Goal: Task Accomplishment & Management: Use online tool/utility

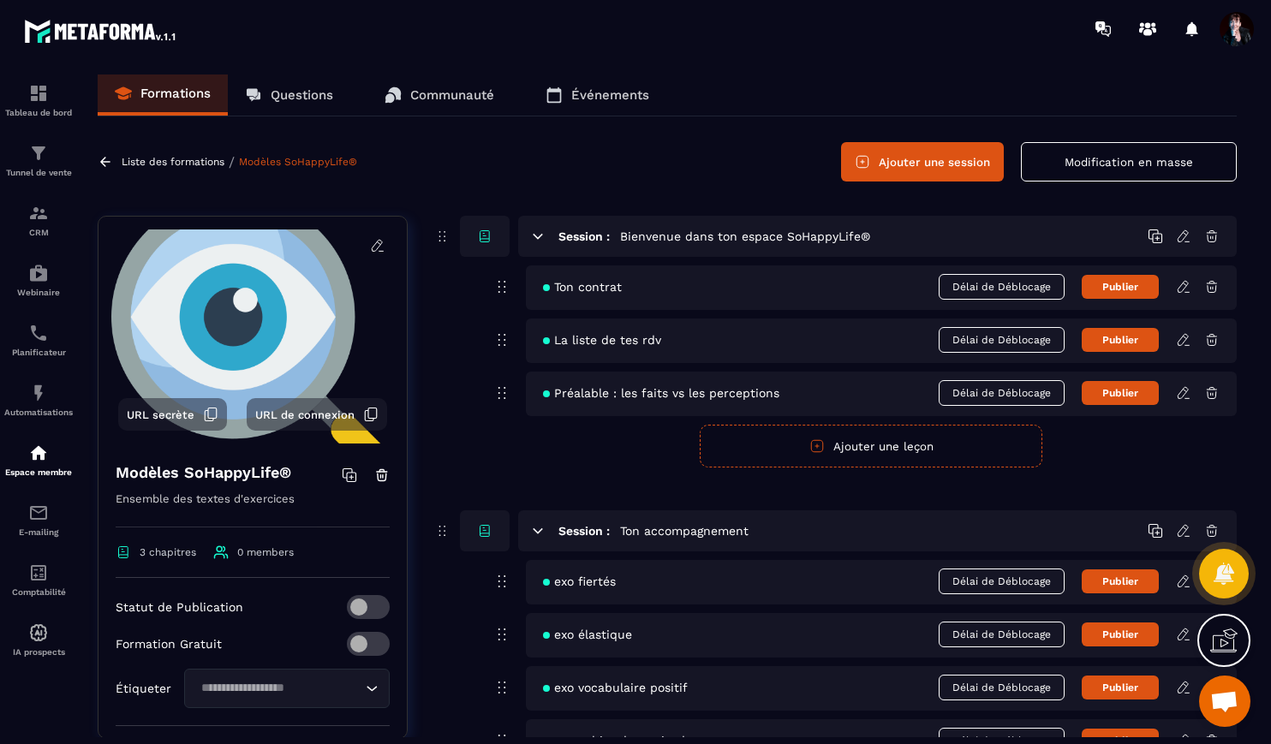
scroll to position [15230, 0]
click at [182, 161] on p "Liste des formations" at bounding box center [173, 162] width 103 height 12
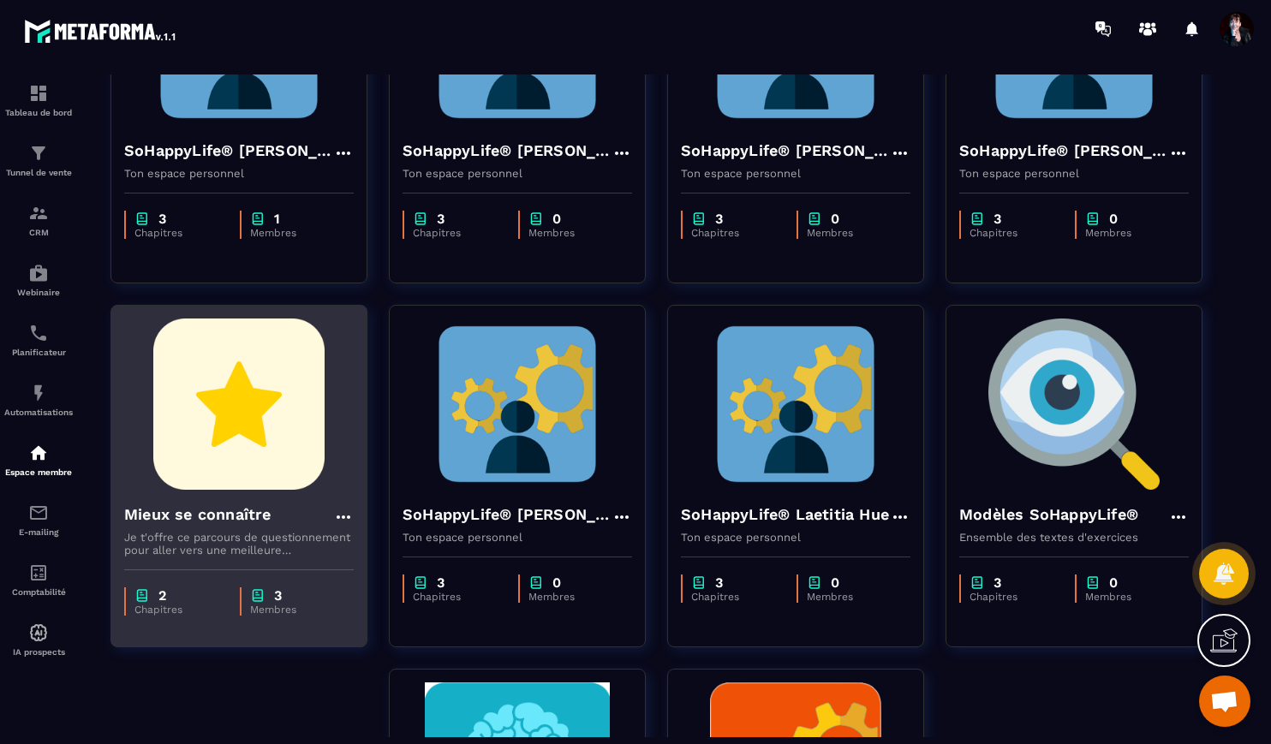
scroll to position [272, 0]
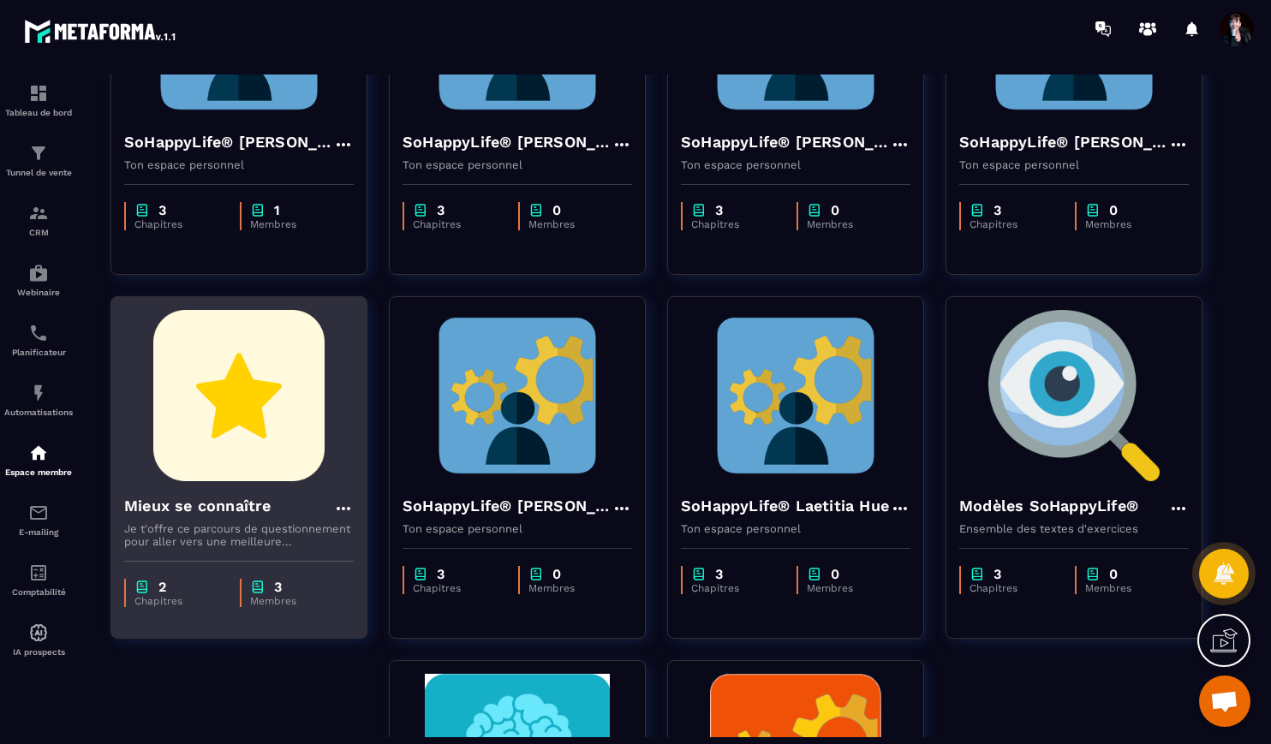
click at [287, 402] on img at bounding box center [239, 395] width 230 height 171
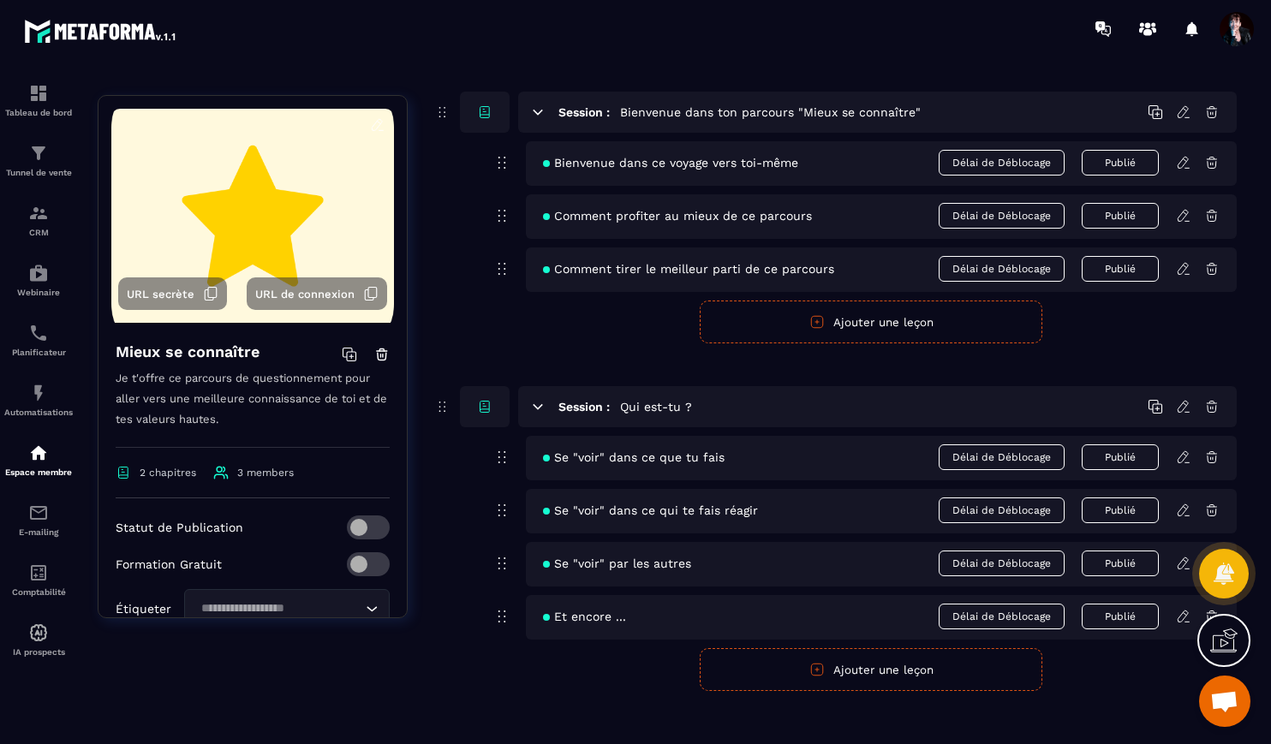
scroll to position [138, 0]
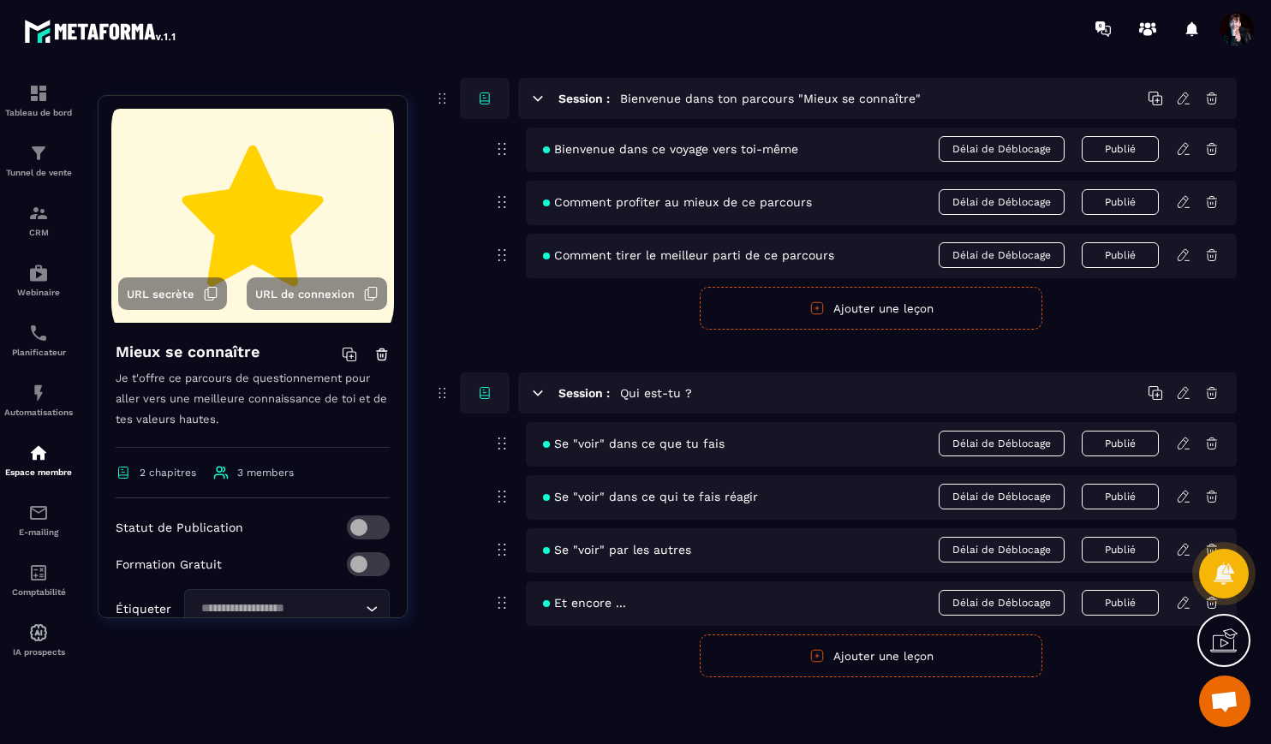
click at [1183, 445] on icon at bounding box center [1183, 443] width 10 height 11
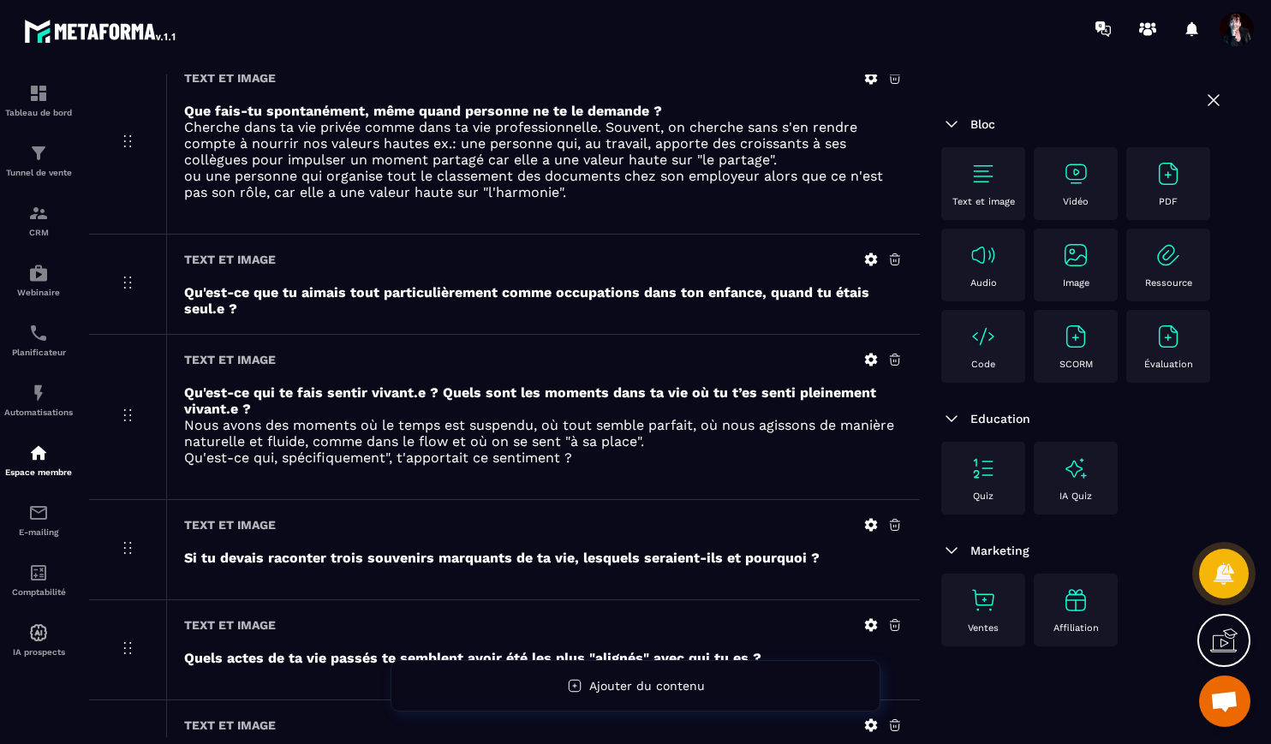
scroll to position [386, 0]
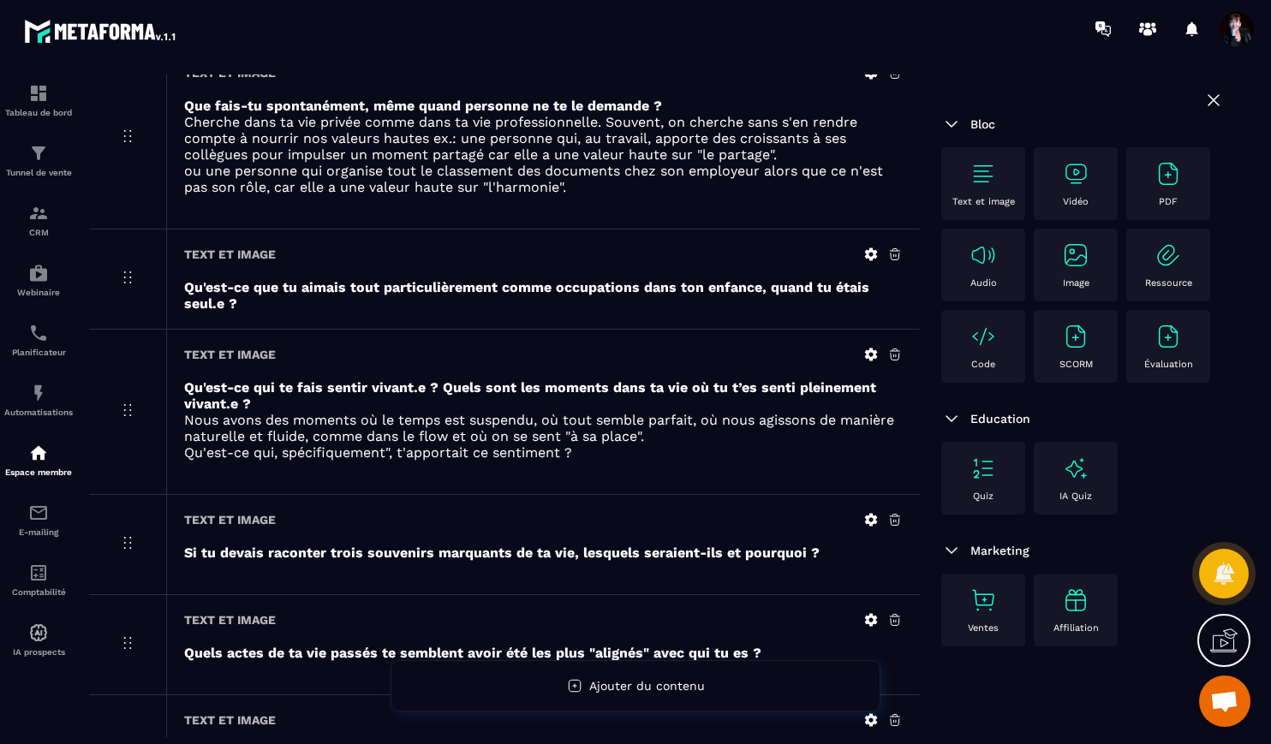
click at [871, 256] on icon at bounding box center [871, 254] width 13 height 13
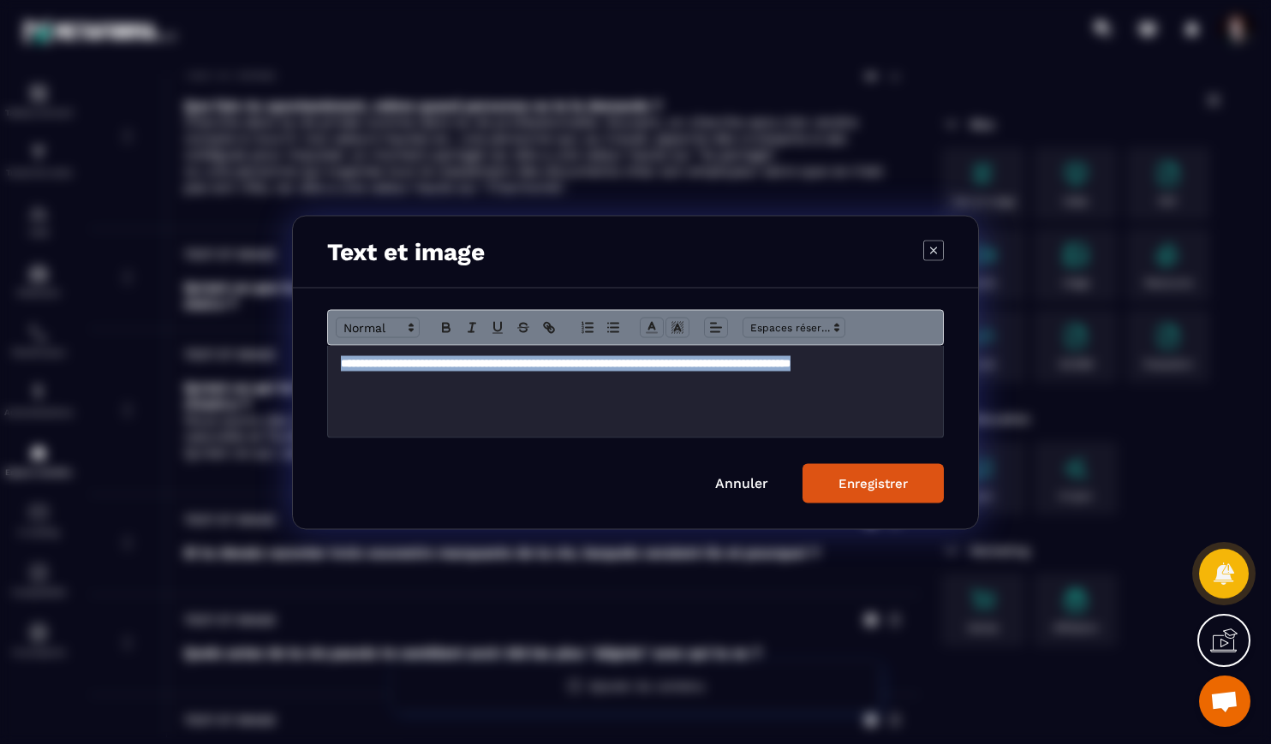
drag, startPoint x: 340, startPoint y: 366, endPoint x: 357, endPoint y: 388, distance: 28.1
click at [357, 388] on div "**********" at bounding box center [635, 391] width 615 height 92
click at [448, 327] on icon "Modal window" at bounding box center [446, 329] width 7 height 4
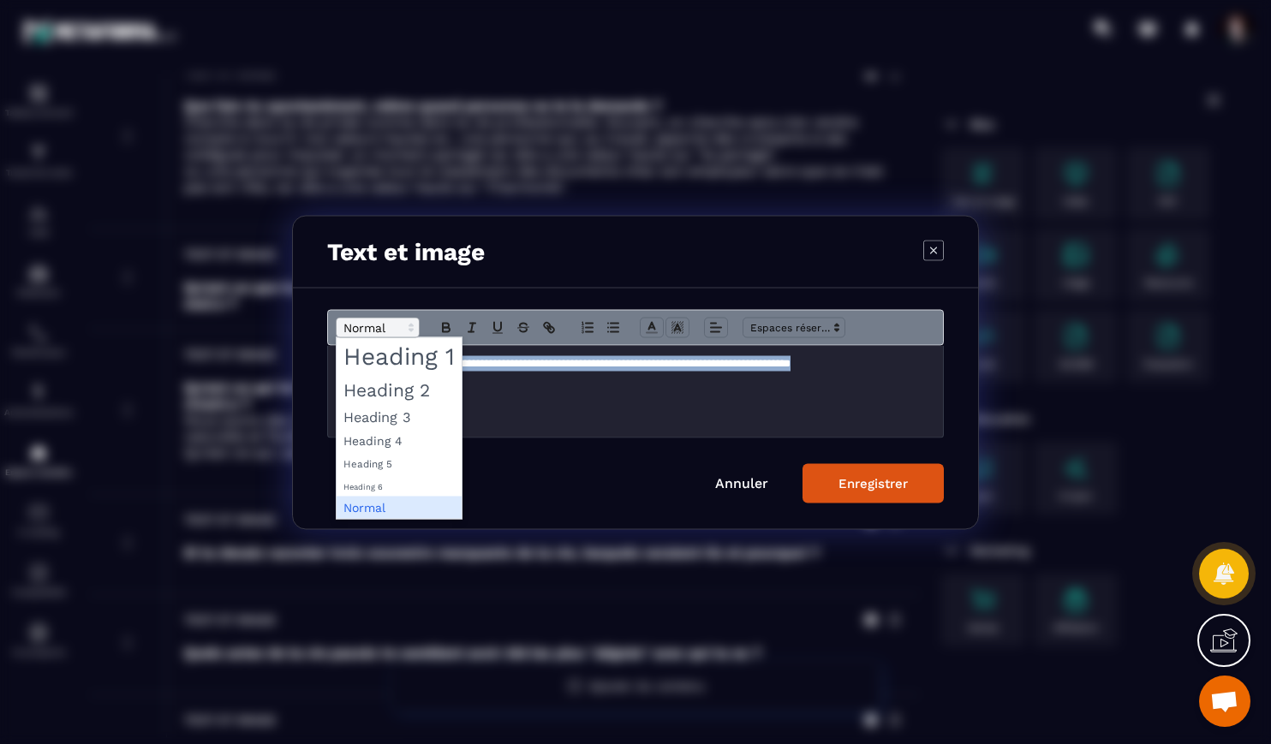
click at [412, 327] on icon "Modal window" at bounding box center [411, 327] width 15 height 15
click at [394, 417] on span "Modal window" at bounding box center [399, 416] width 125 height 25
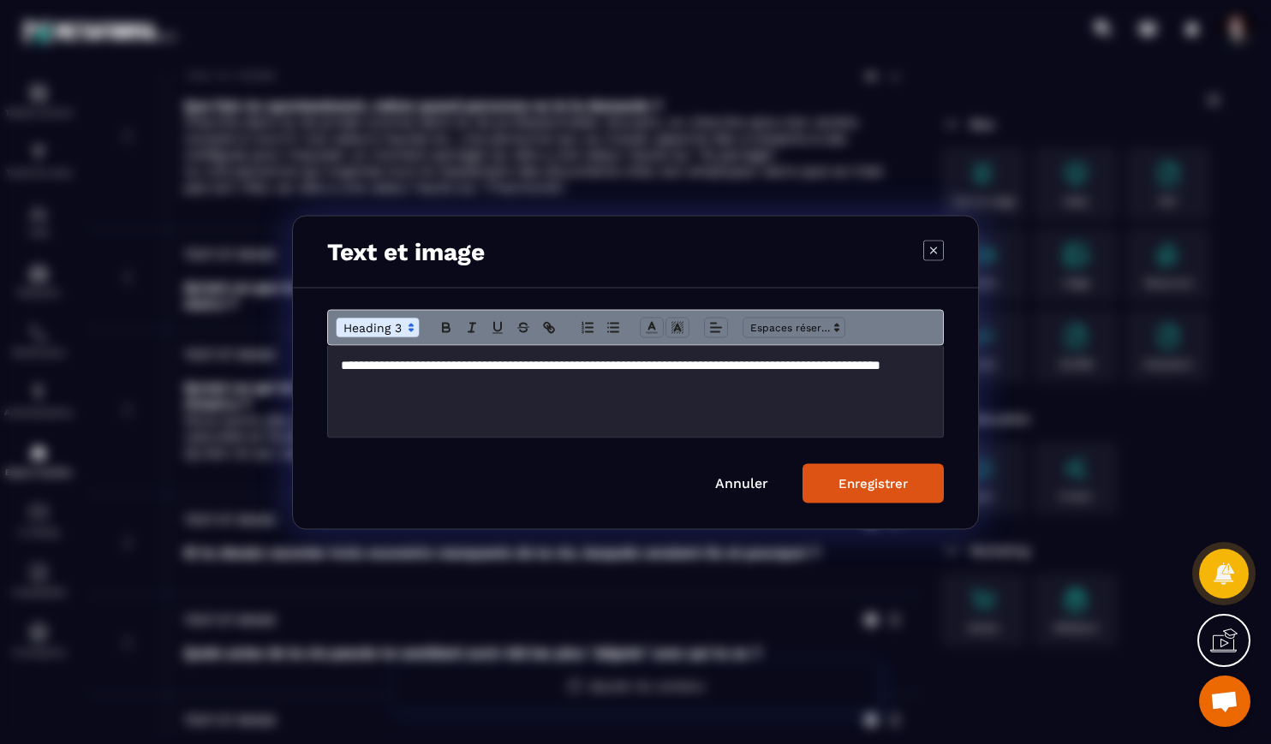
click at [858, 477] on div "Enregistrer" at bounding box center [873, 482] width 69 height 15
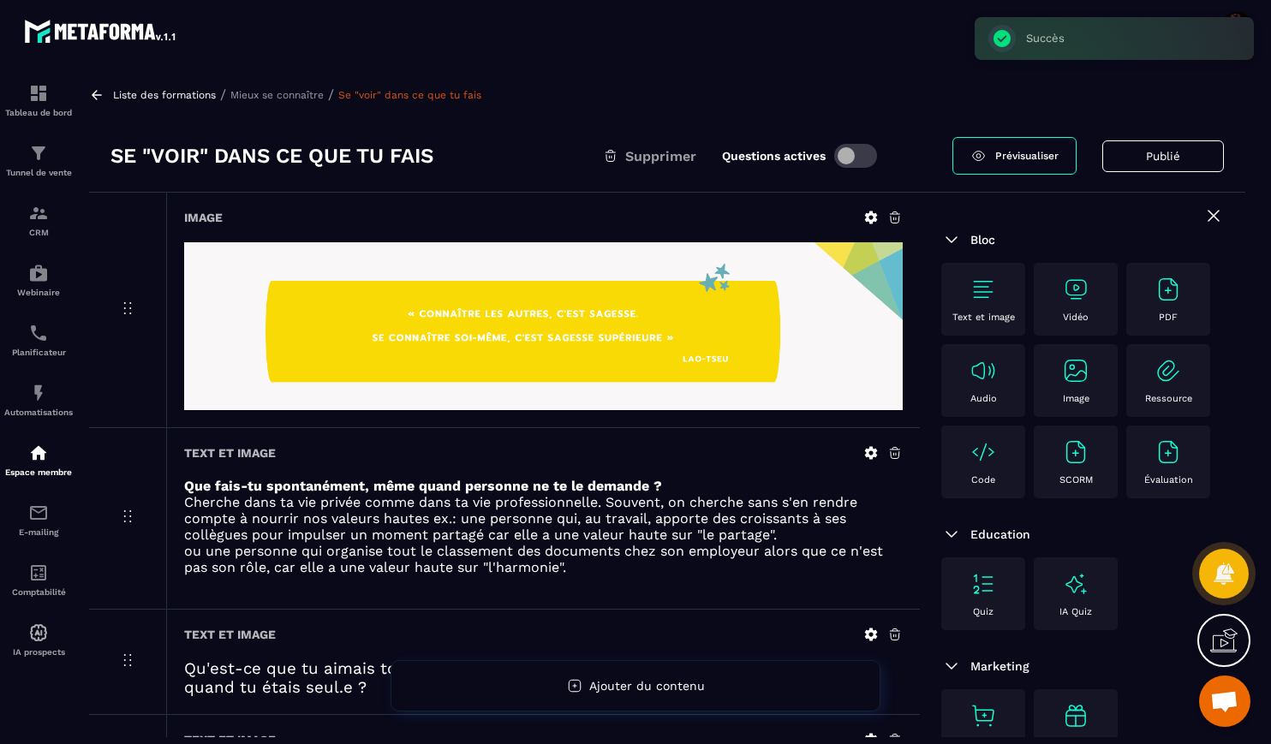
scroll to position [2, 0]
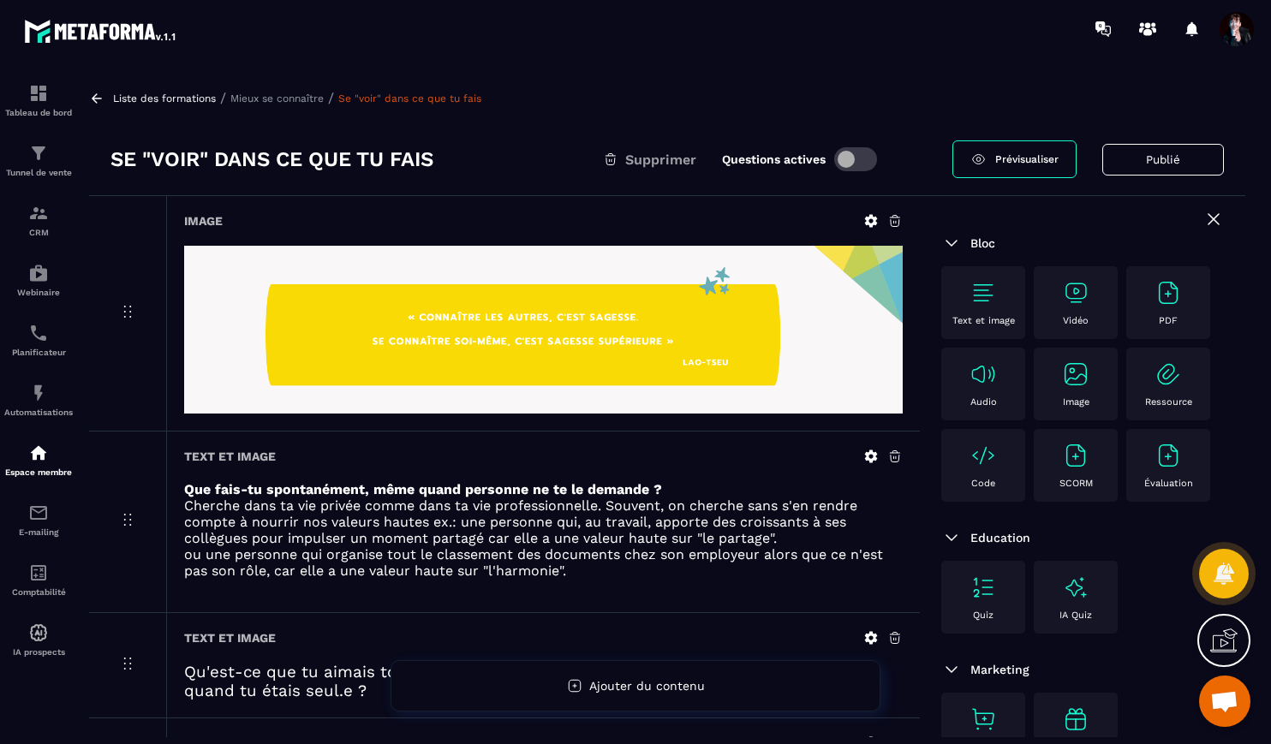
click at [1025, 154] on span "Prévisualiser" at bounding box center [1026, 159] width 63 height 12
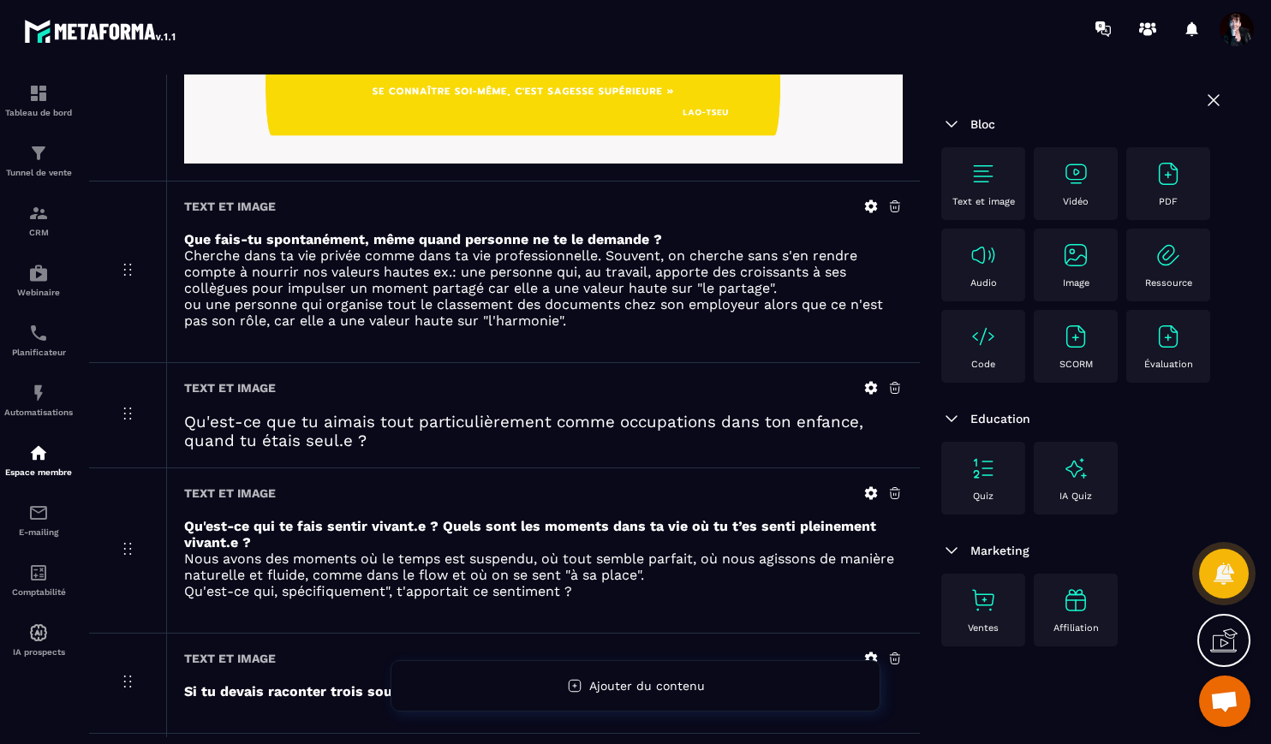
scroll to position [298, 0]
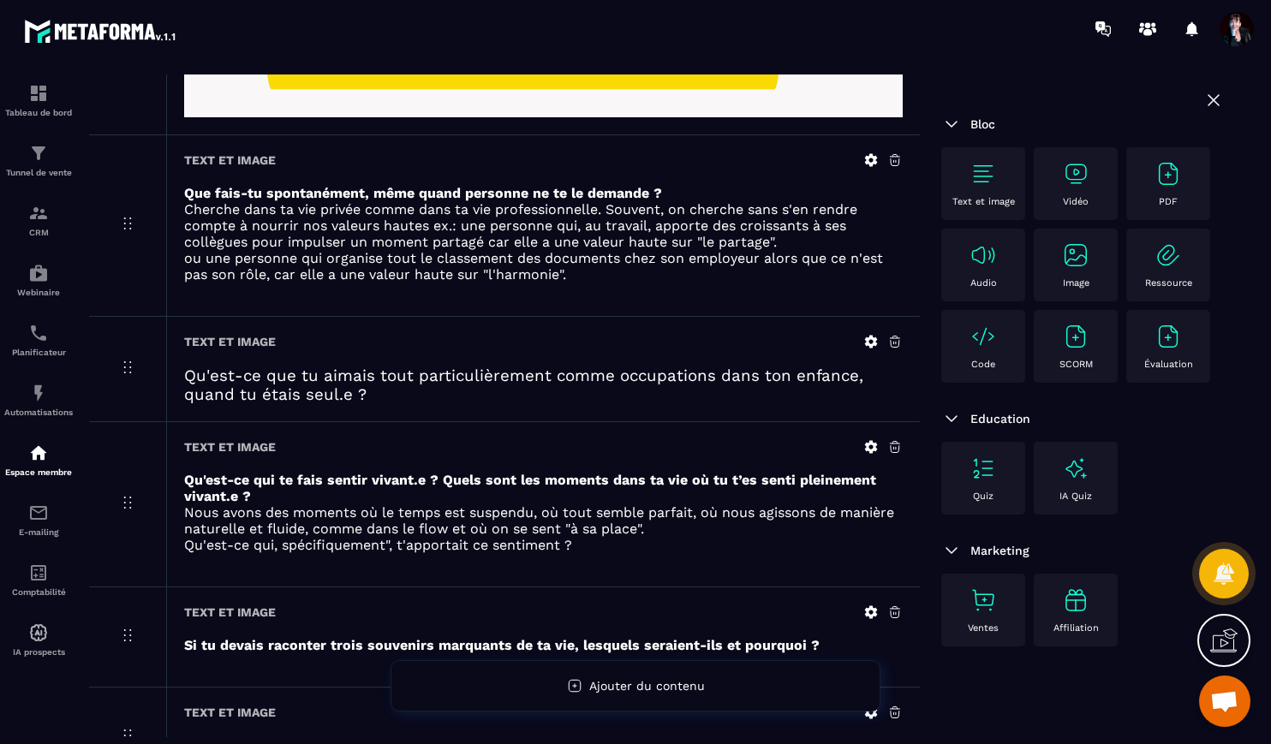
click at [872, 342] on icon at bounding box center [871, 341] width 15 height 15
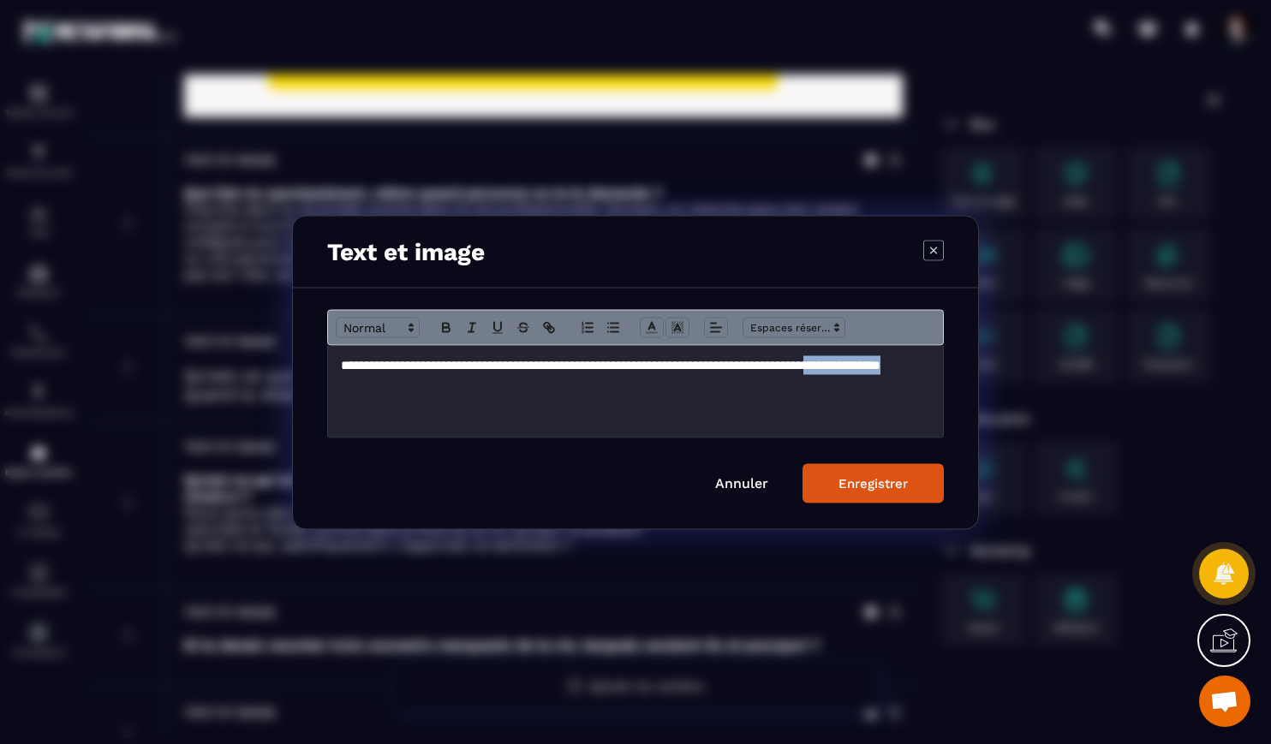
drag, startPoint x: 488, startPoint y: 389, endPoint x: 400, endPoint y: 389, distance: 88.2
click at [400, 389] on h3 "**********" at bounding box center [635, 374] width 589 height 37
click at [463, 390] on h3 "**********" at bounding box center [635, 374] width 589 height 37
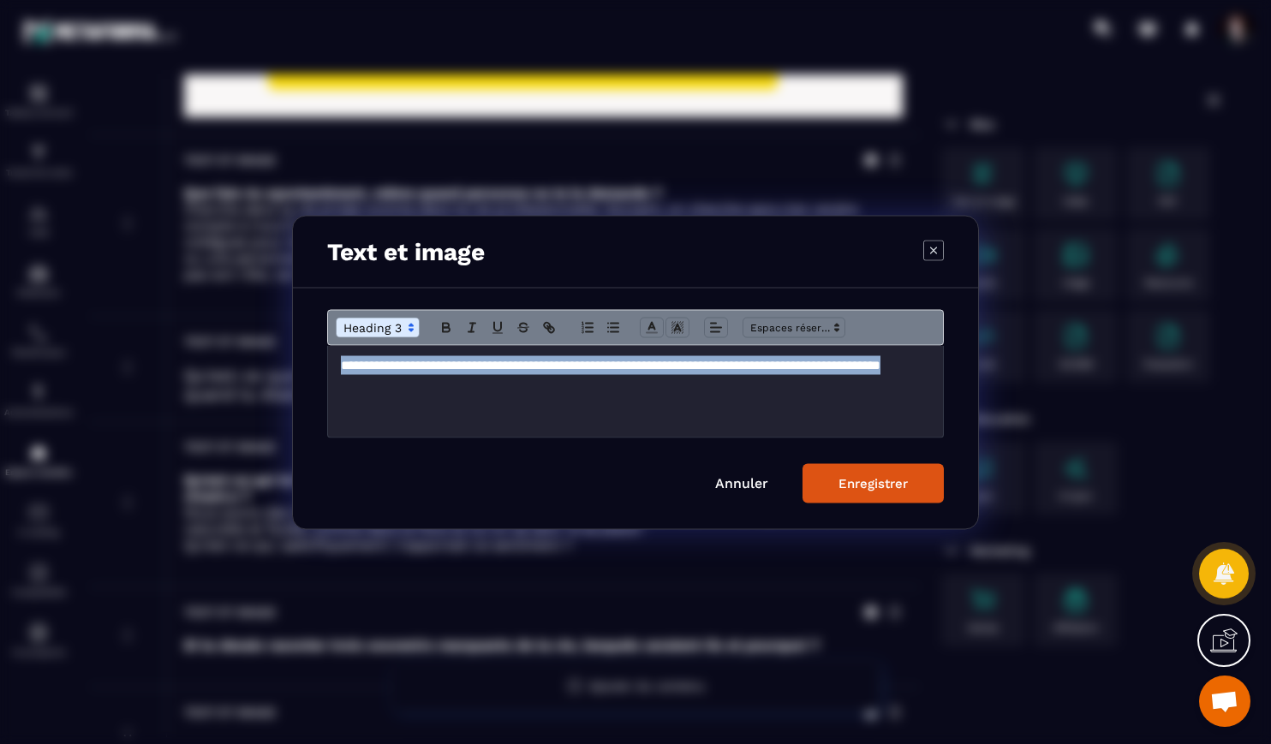
drag, startPoint x: 487, startPoint y: 386, endPoint x: 340, endPoint y: 362, distance: 149.2
click at [340, 362] on div "**********" at bounding box center [635, 391] width 615 height 92
click at [448, 328] on icon "Modal window" at bounding box center [446, 329] width 7 height 4
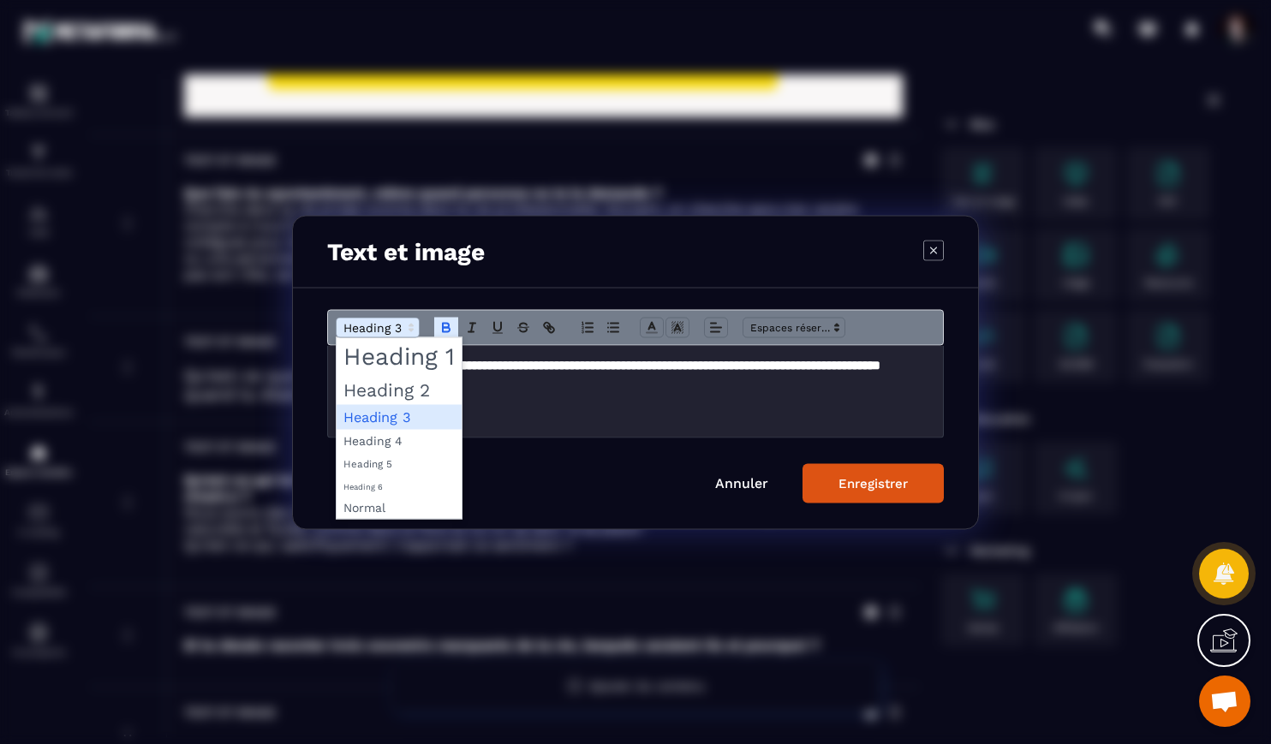
click at [414, 326] on icon "Modal window" at bounding box center [411, 327] width 15 height 15
click at [403, 438] on span "Modal window" at bounding box center [399, 440] width 125 height 22
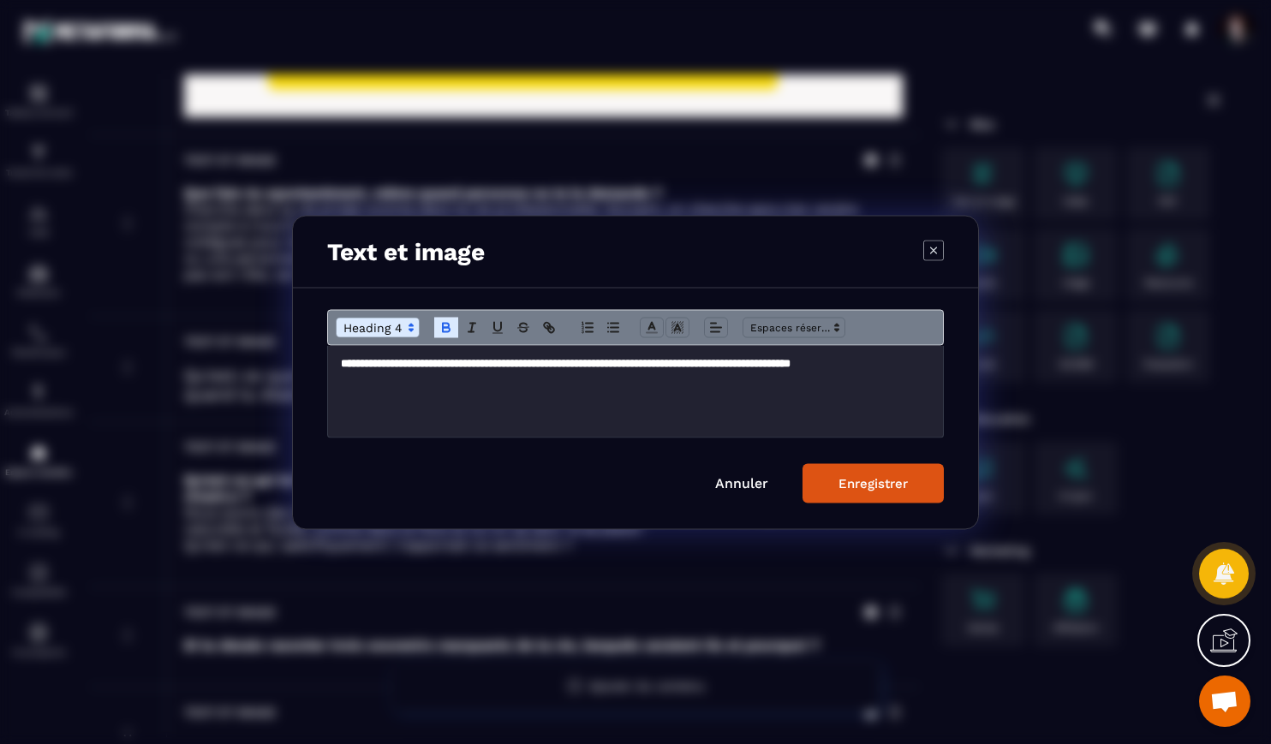
click at [863, 486] on div "Enregistrer" at bounding box center [873, 482] width 69 height 15
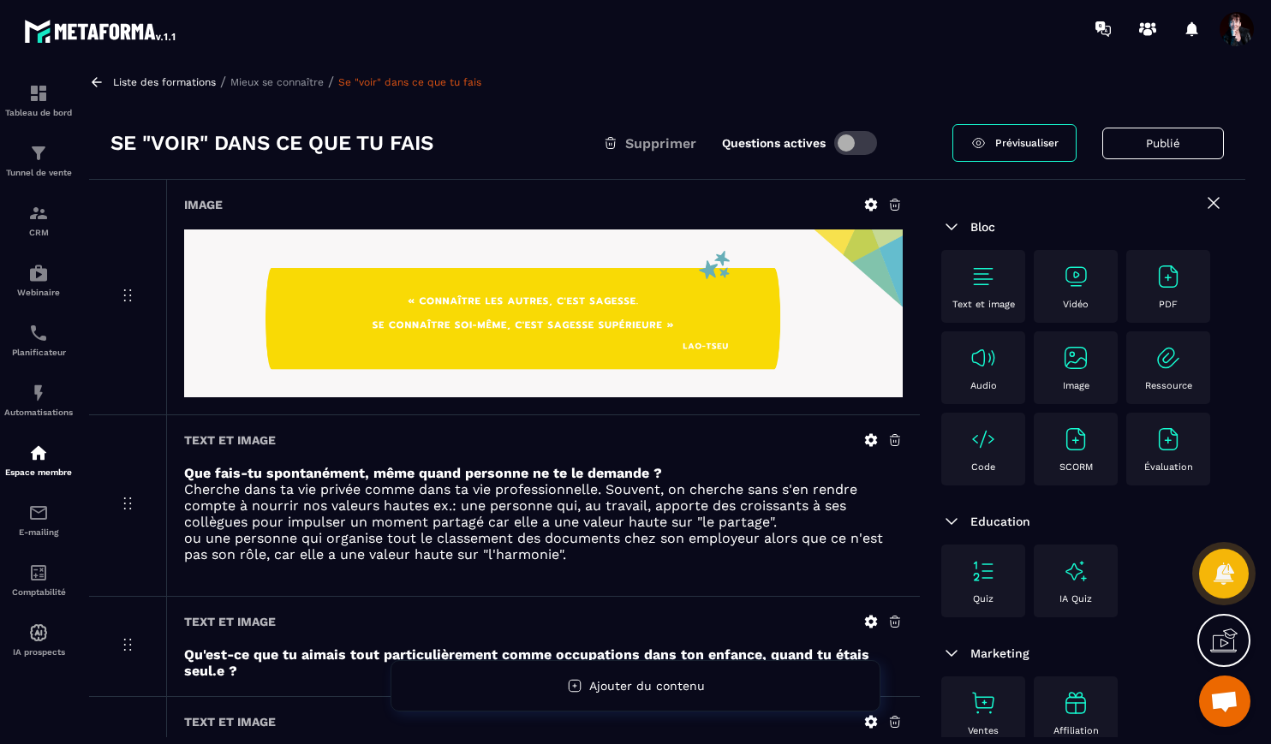
scroll to position [0, 0]
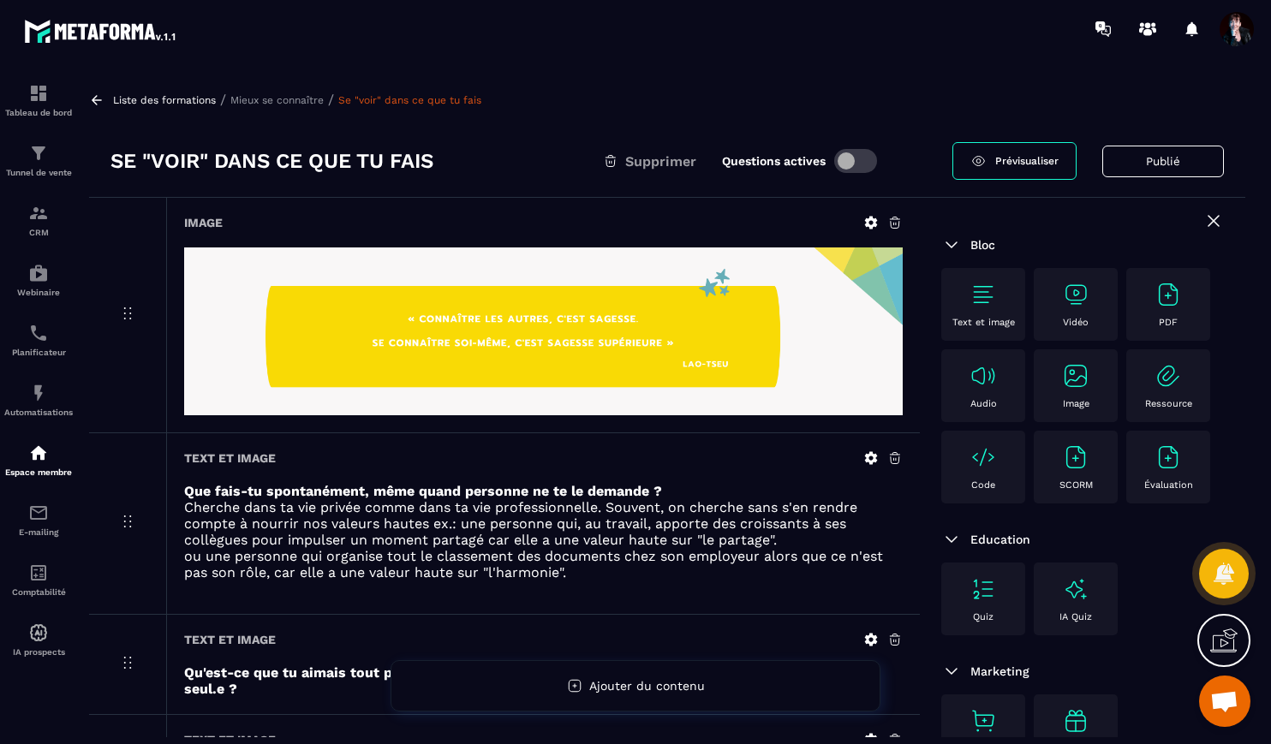
click at [192, 99] on p "Liste des formations" at bounding box center [164, 100] width 103 height 12
